Goal: Transaction & Acquisition: Book appointment/travel/reservation

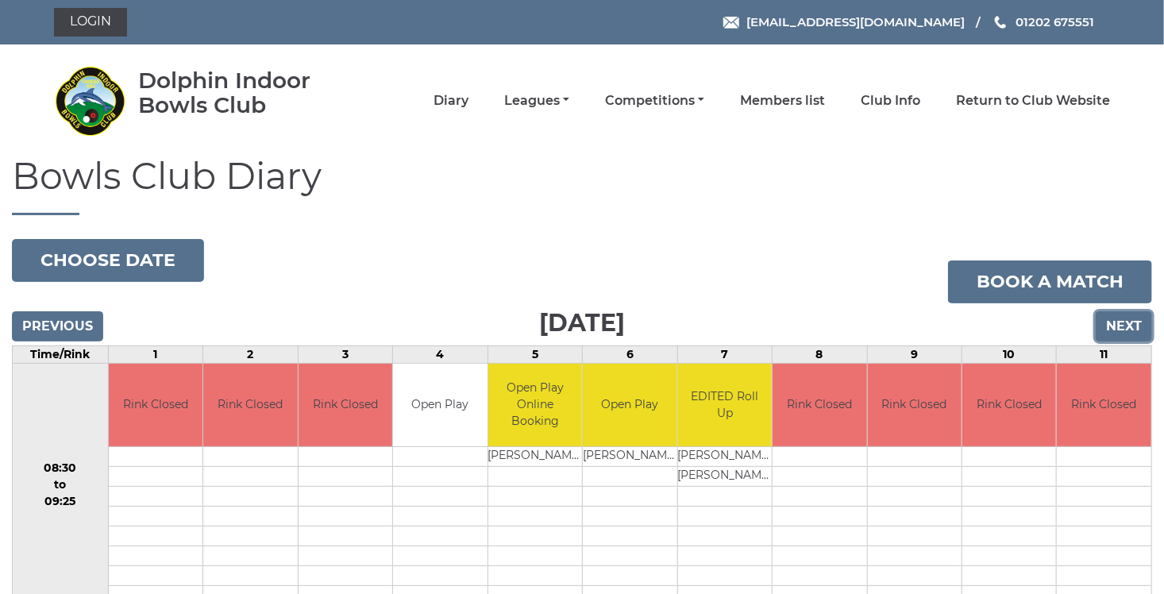
click at [1115, 323] on input "Next" at bounding box center [1124, 326] width 56 height 30
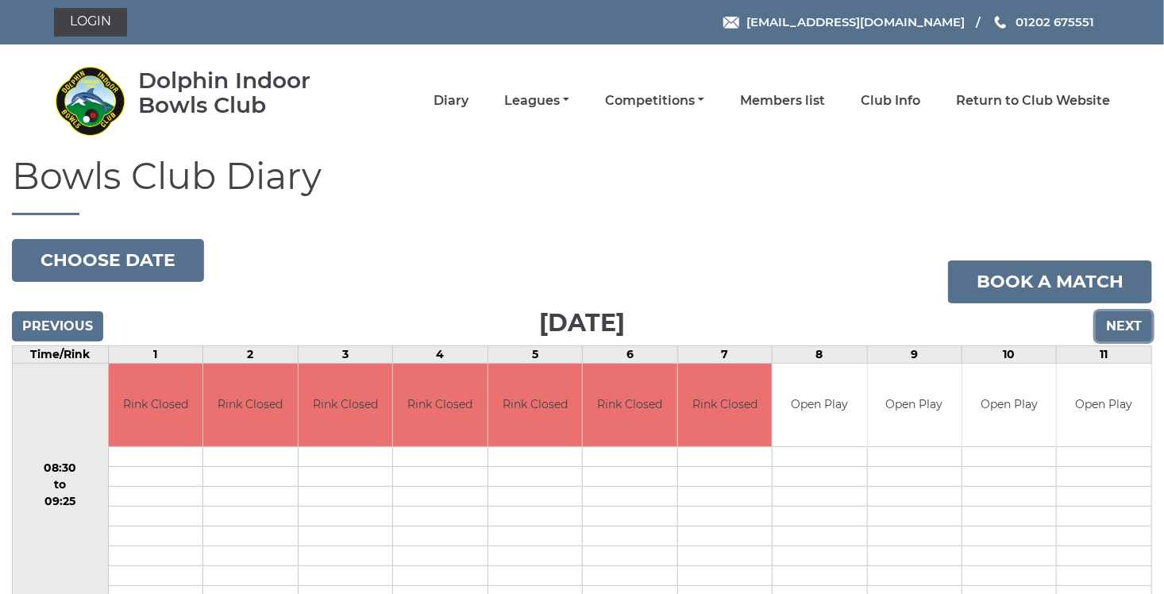
click at [1110, 324] on input "Next" at bounding box center [1124, 326] width 56 height 30
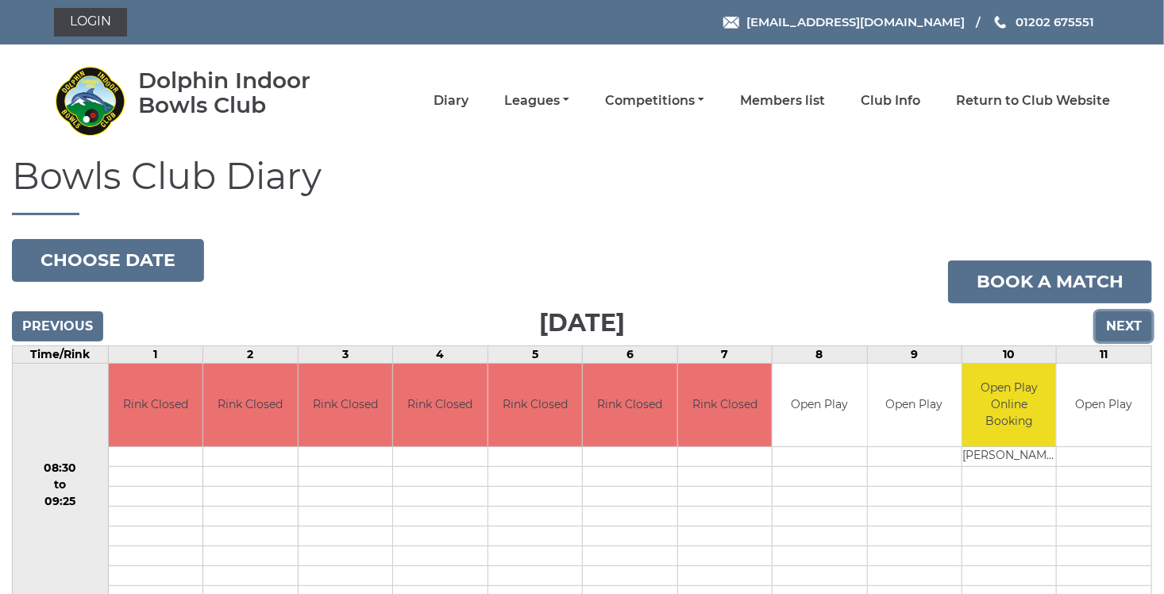
click at [1121, 330] on input "Next" at bounding box center [1124, 326] width 56 height 30
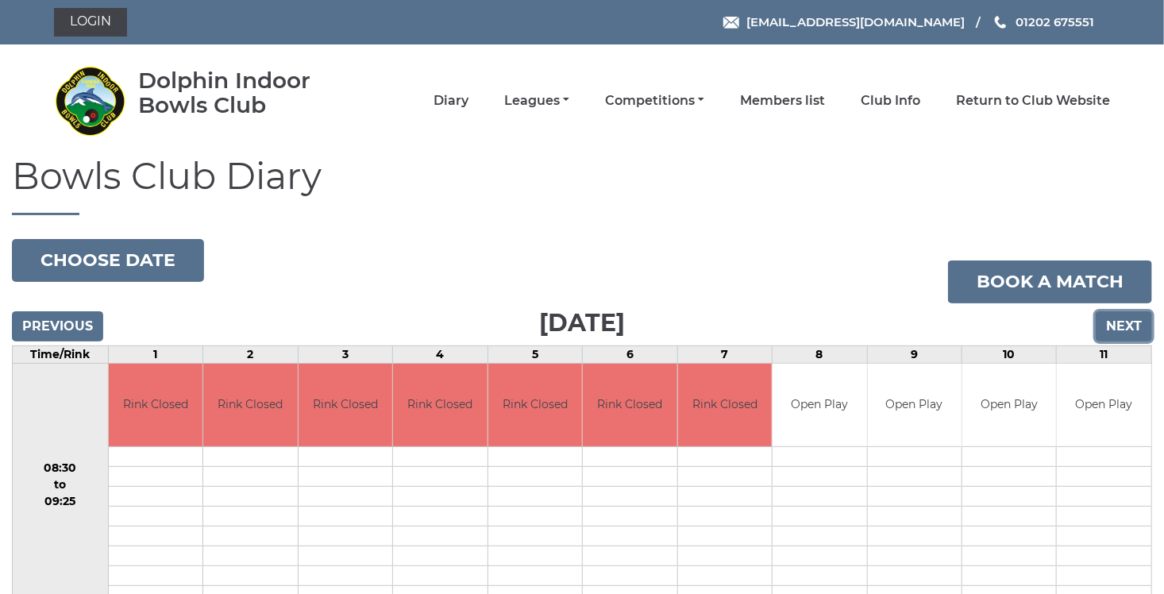
click at [1119, 324] on input "Next" at bounding box center [1124, 326] width 56 height 30
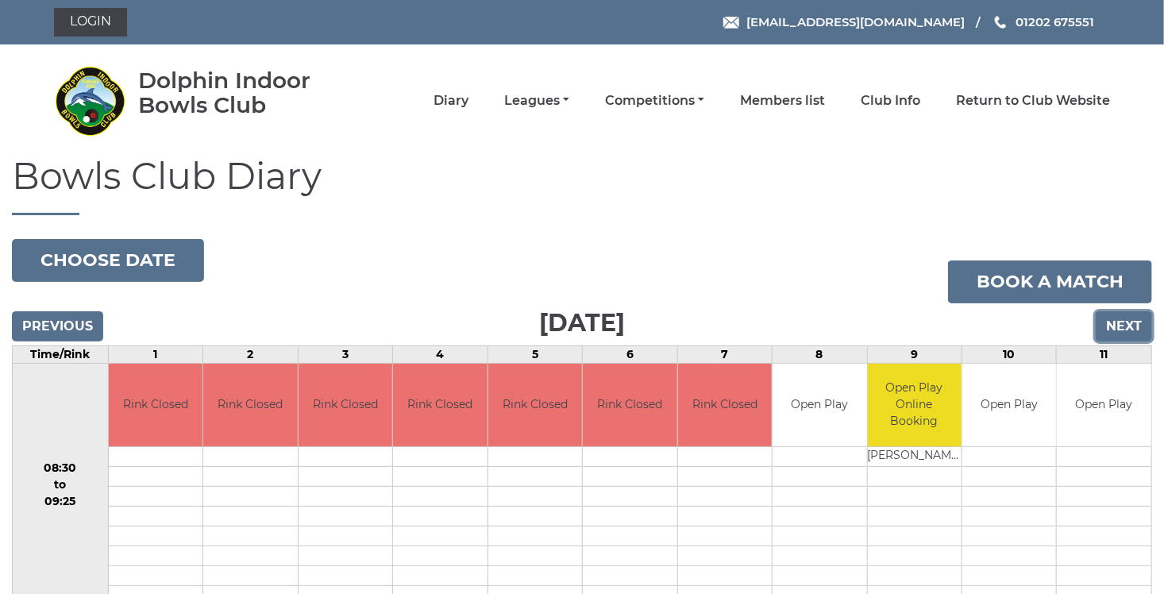
click at [1125, 330] on input "Next" at bounding box center [1124, 326] width 56 height 30
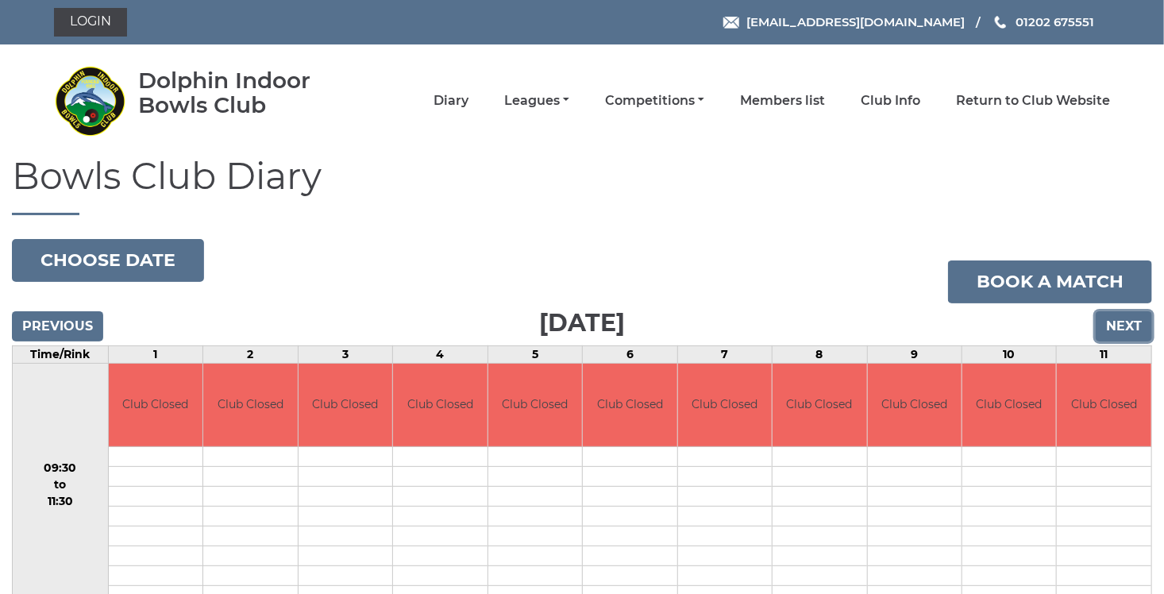
click at [1125, 330] on input "Next" at bounding box center [1124, 326] width 56 height 30
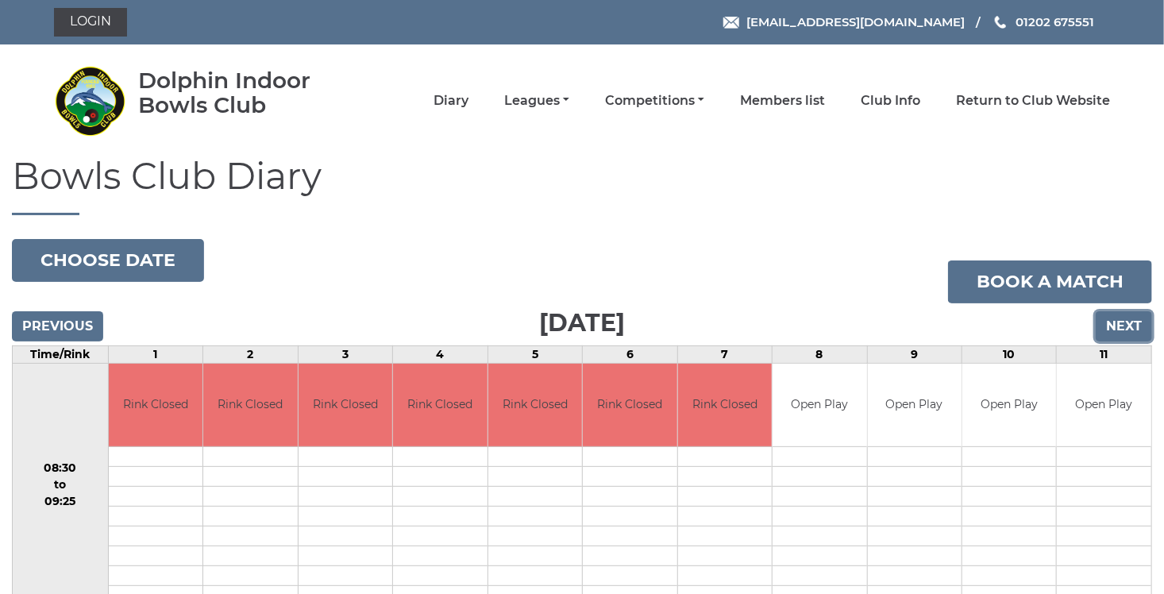
click at [1121, 326] on input "Next" at bounding box center [1124, 326] width 56 height 30
click at [1121, 319] on input "Next" at bounding box center [1124, 326] width 56 height 30
click at [1117, 330] on input "Next" at bounding box center [1124, 326] width 56 height 30
click at [1129, 330] on input "Next" at bounding box center [1124, 326] width 56 height 30
click at [1113, 327] on input "Next" at bounding box center [1124, 326] width 56 height 30
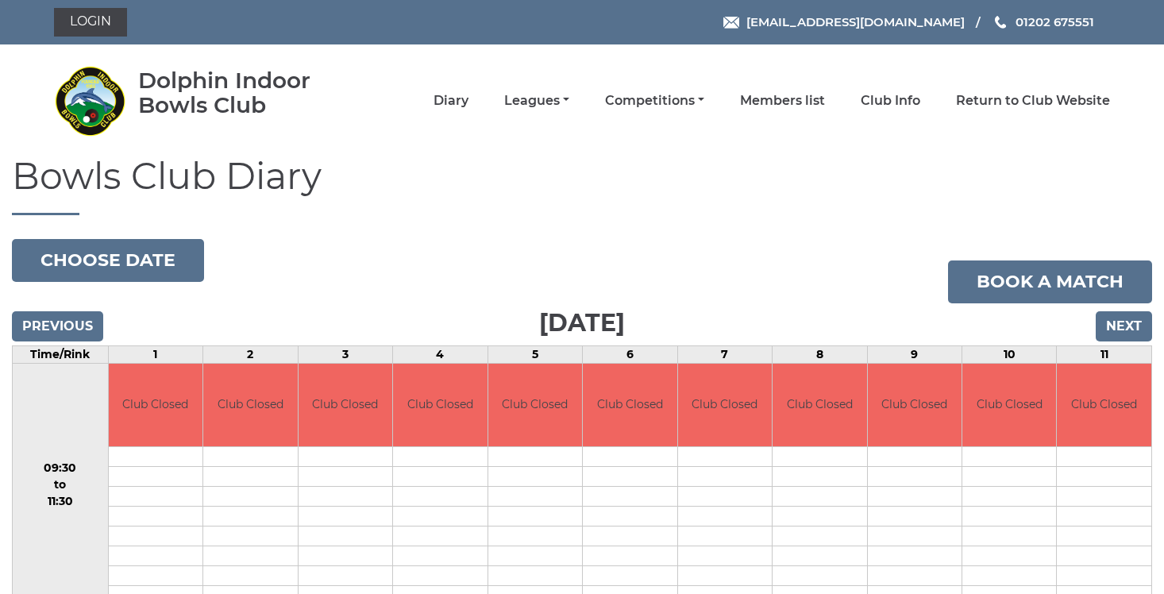
click at [1113, 327] on input "Next" at bounding box center [1124, 326] width 56 height 30
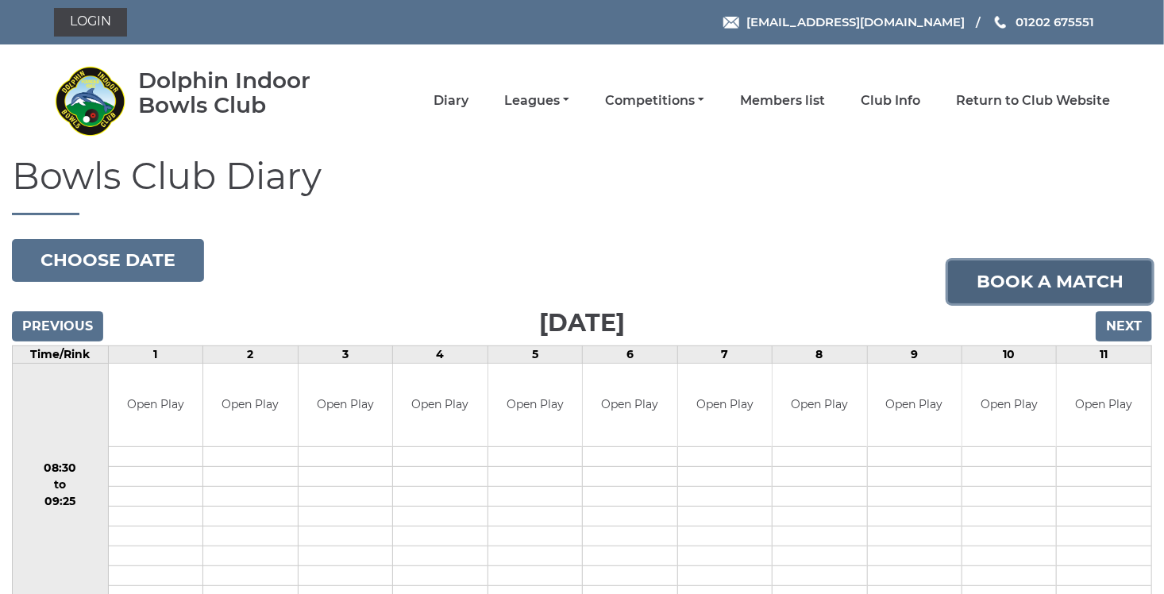
click at [1074, 287] on link "Book a match" at bounding box center [1050, 281] width 204 height 43
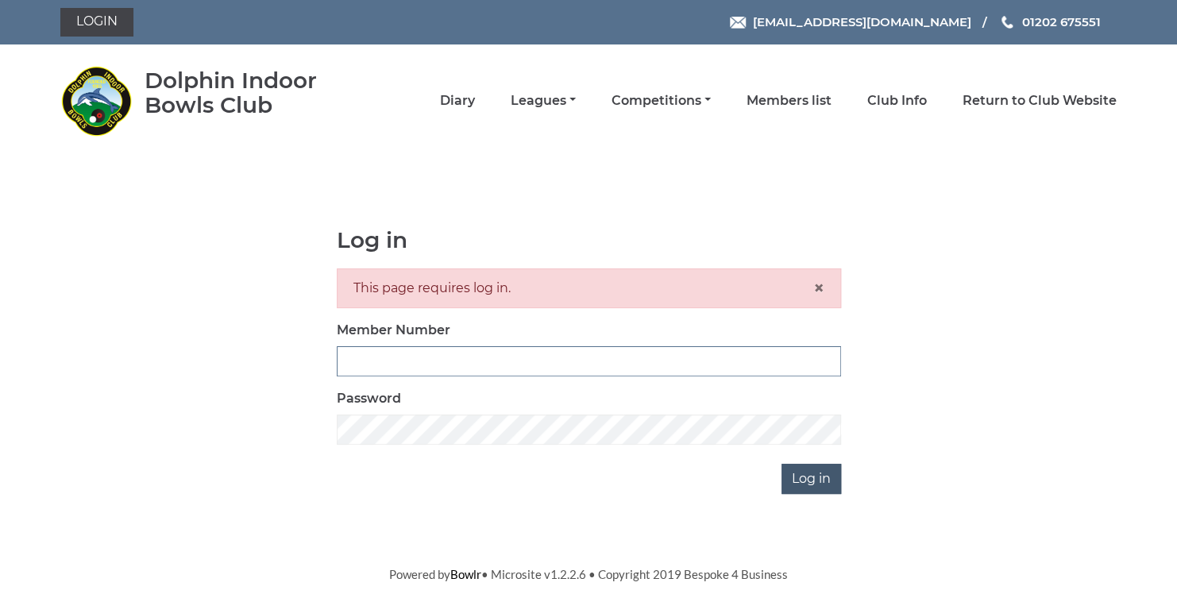
type input "3729"
click at [807, 478] on input "Log in" at bounding box center [811, 479] width 60 height 30
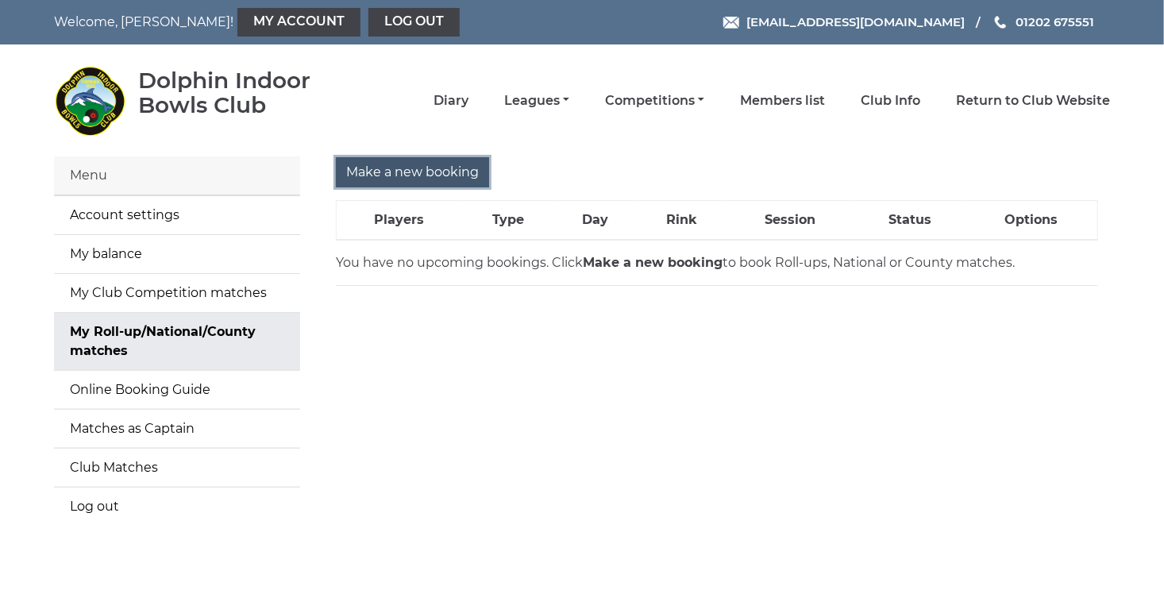
click at [406, 168] on input "Make a new booking" at bounding box center [412, 172] width 153 height 30
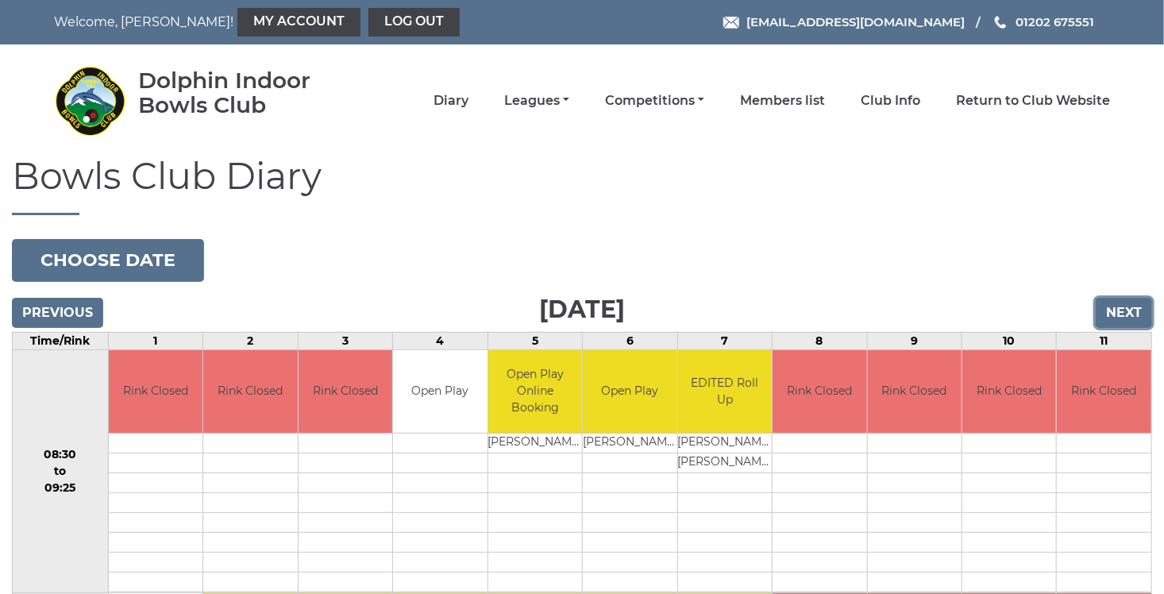
click at [1128, 315] on input "Next" at bounding box center [1124, 313] width 56 height 30
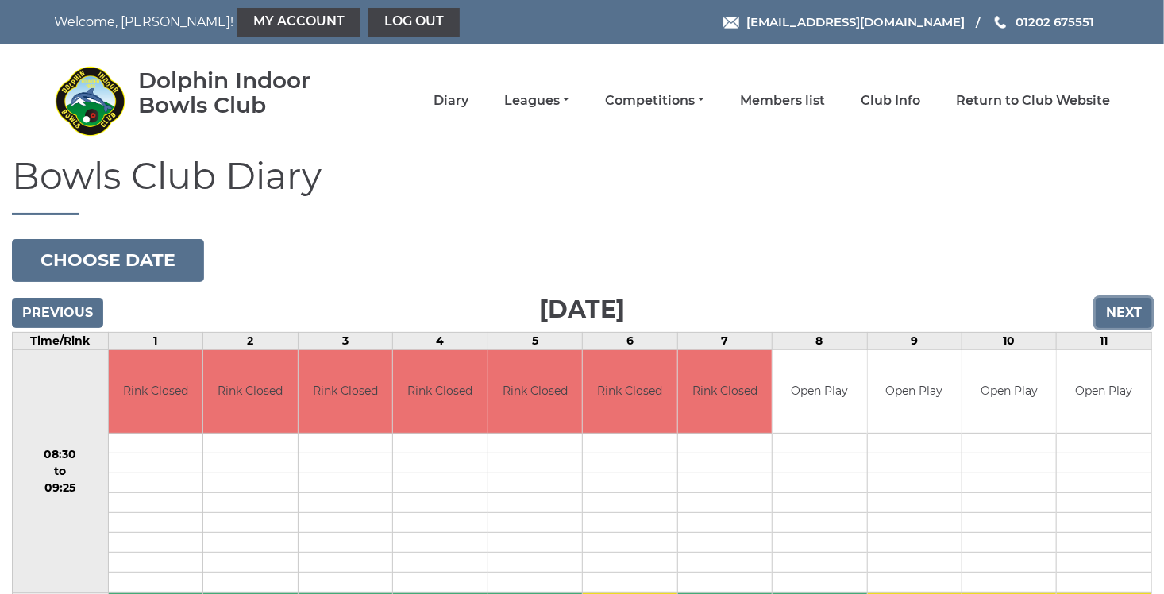
click at [1128, 315] on input "Next" at bounding box center [1124, 313] width 56 height 30
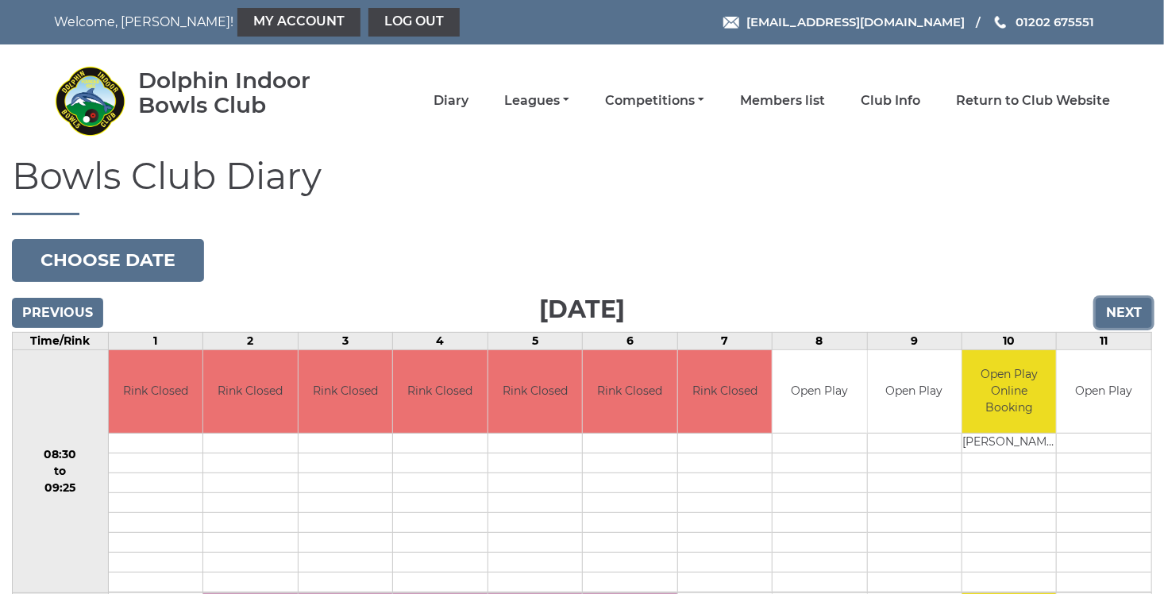
click at [1128, 315] on input "Next" at bounding box center [1124, 313] width 56 height 30
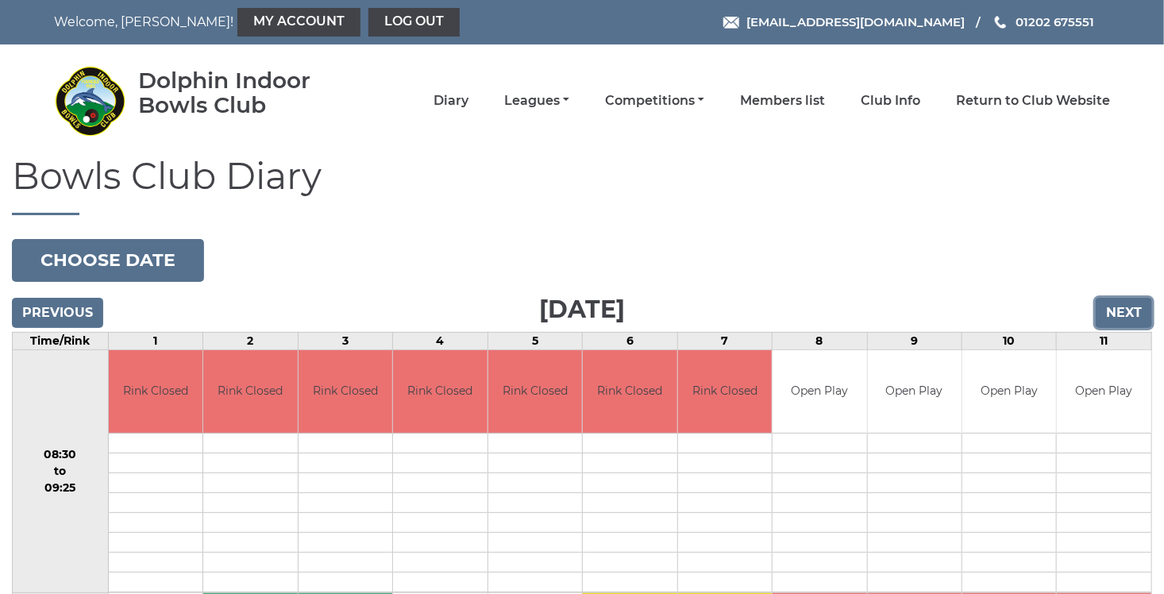
click at [1128, 315] on input "Next" at bounding box center [1124, 313] width 56 height 30
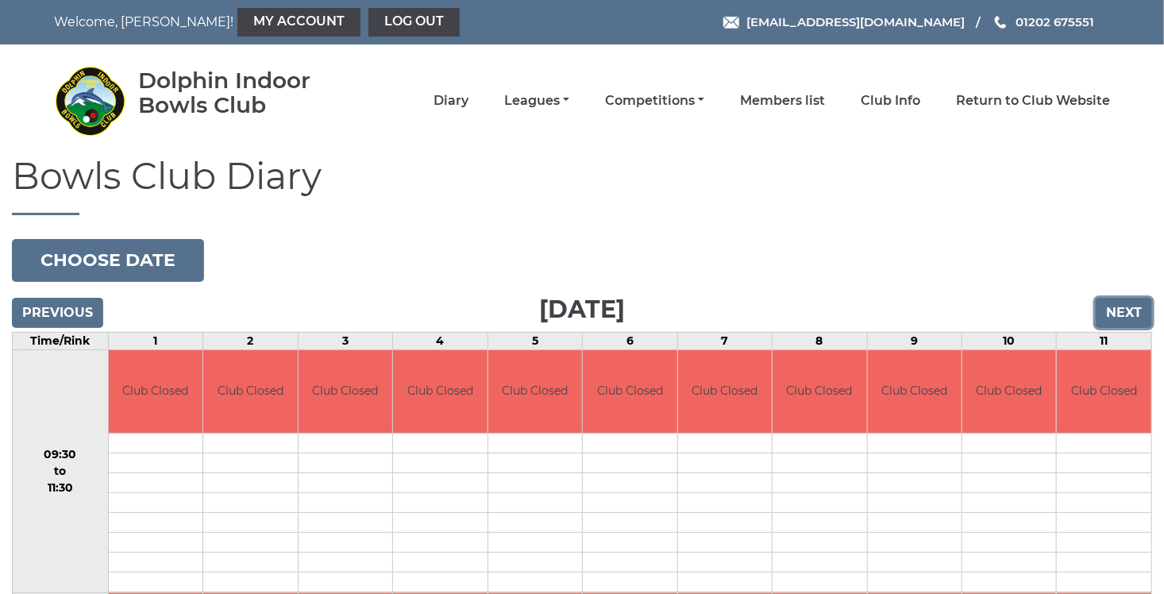
click at [1128, 315] on input "Next" at bounding box center [1124, 313] width 56 height 30
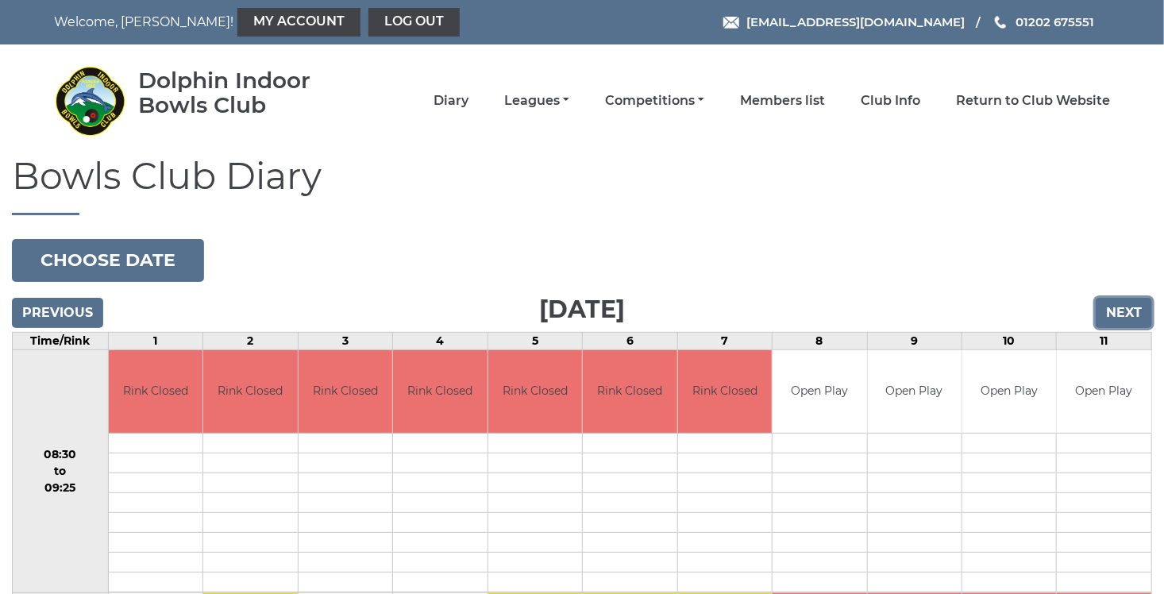
click at [1128, 315] on input "Next" at bounding box center [1124, 313] width 56 height 30
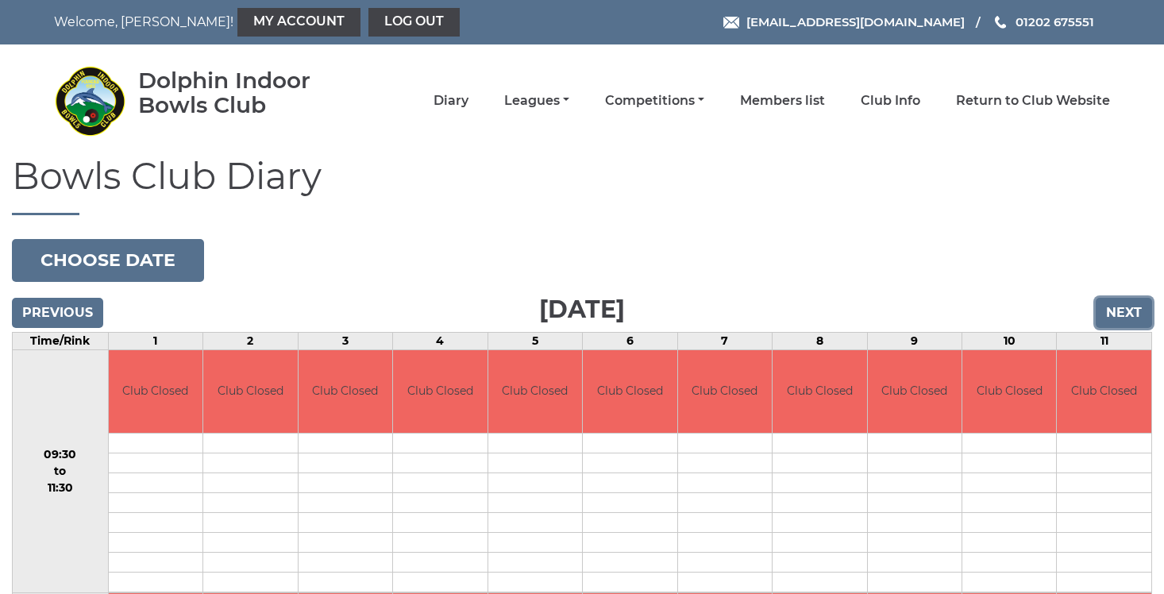
click at [1128, 315] on input "Next" at bounding box center [1124, 313] width 56 height 30
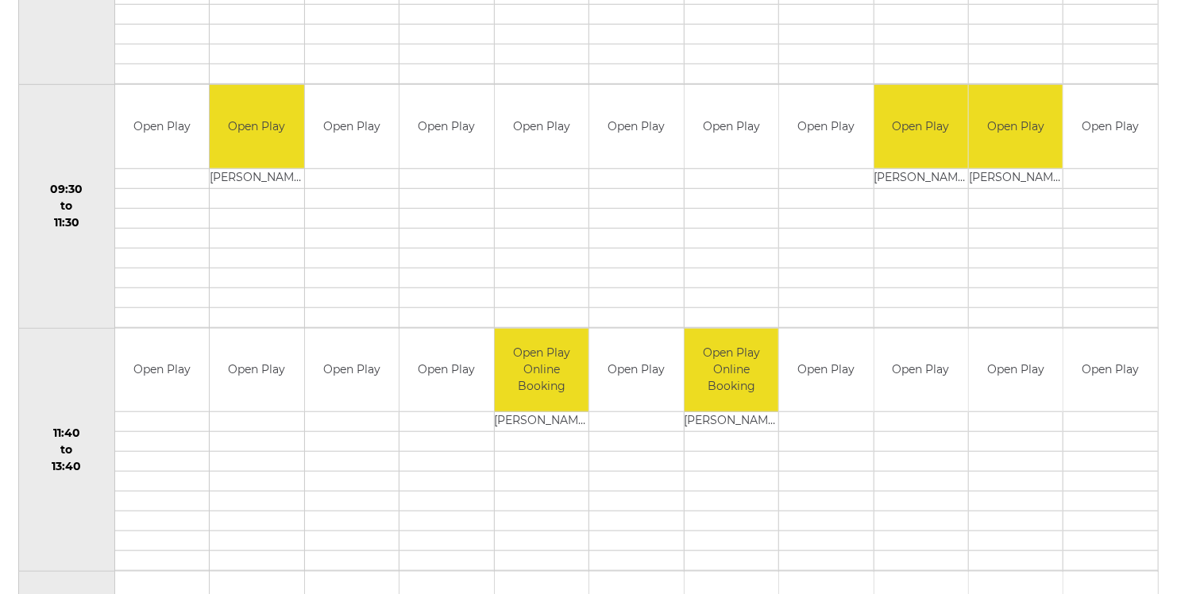
scroll to position [645, 0]
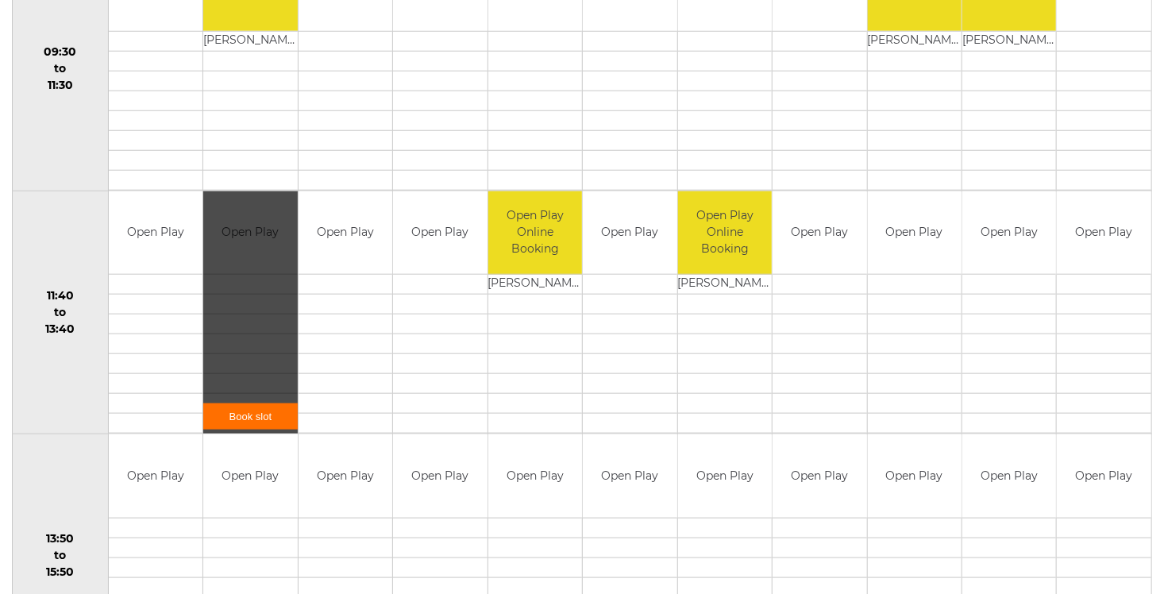
click at [262, 410] on link "Book slot" at bounding box center [250, 416] width 94 height 26
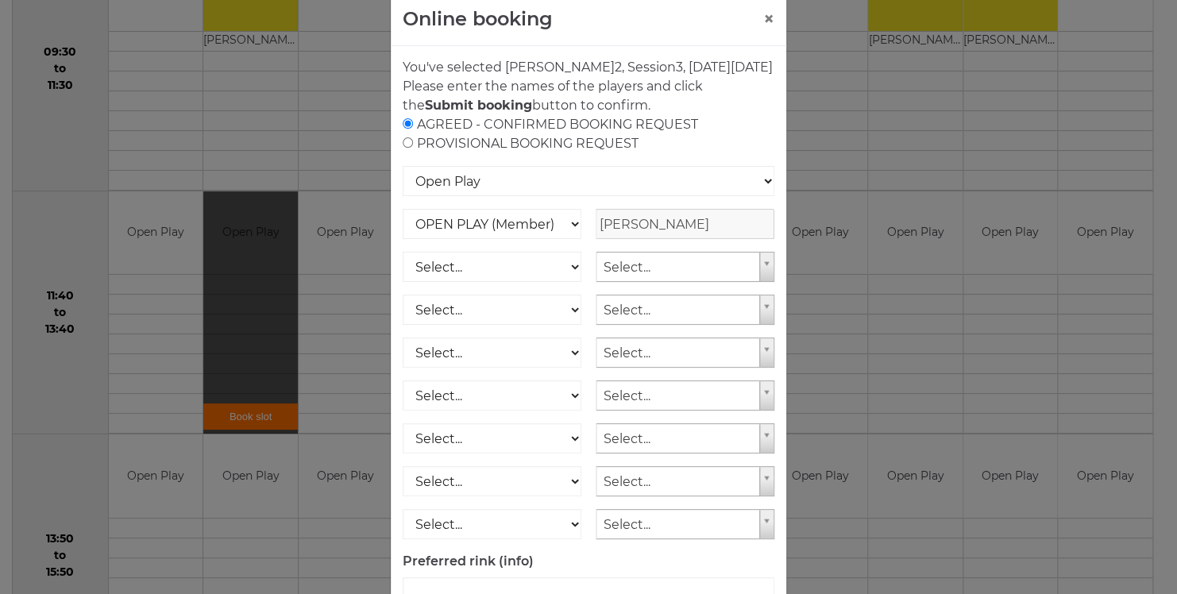
scroll to position [142, 0]
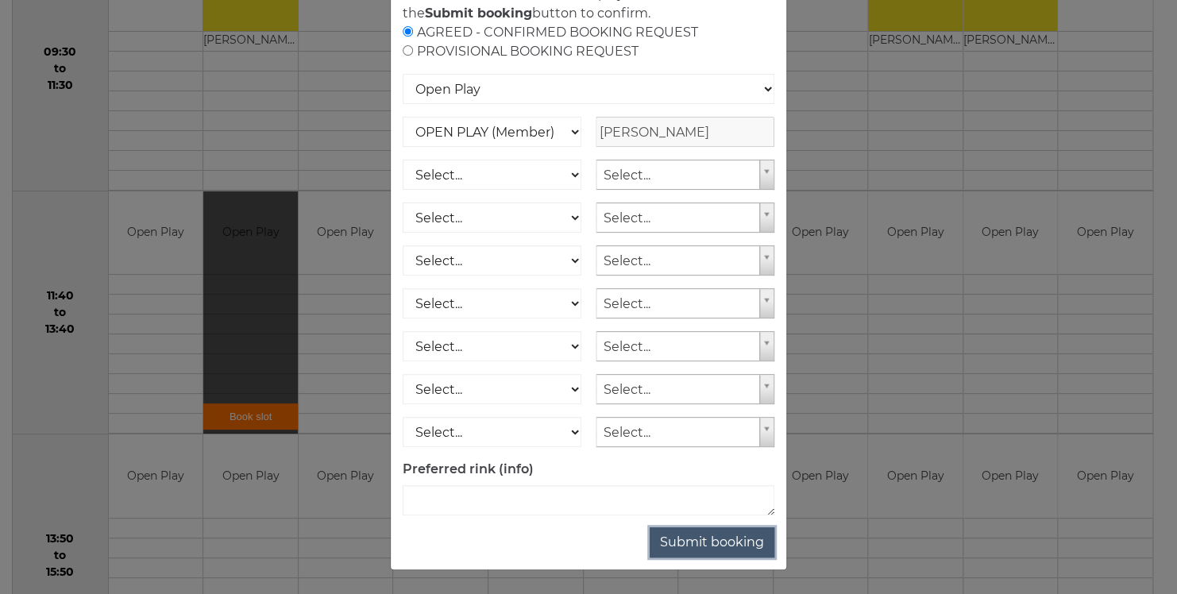
click at [734, 540] on button "Submit booking" at bounding box center [711, 542] width 125 height 30
